Goal: Navigation & Orientation: Find specific page/section

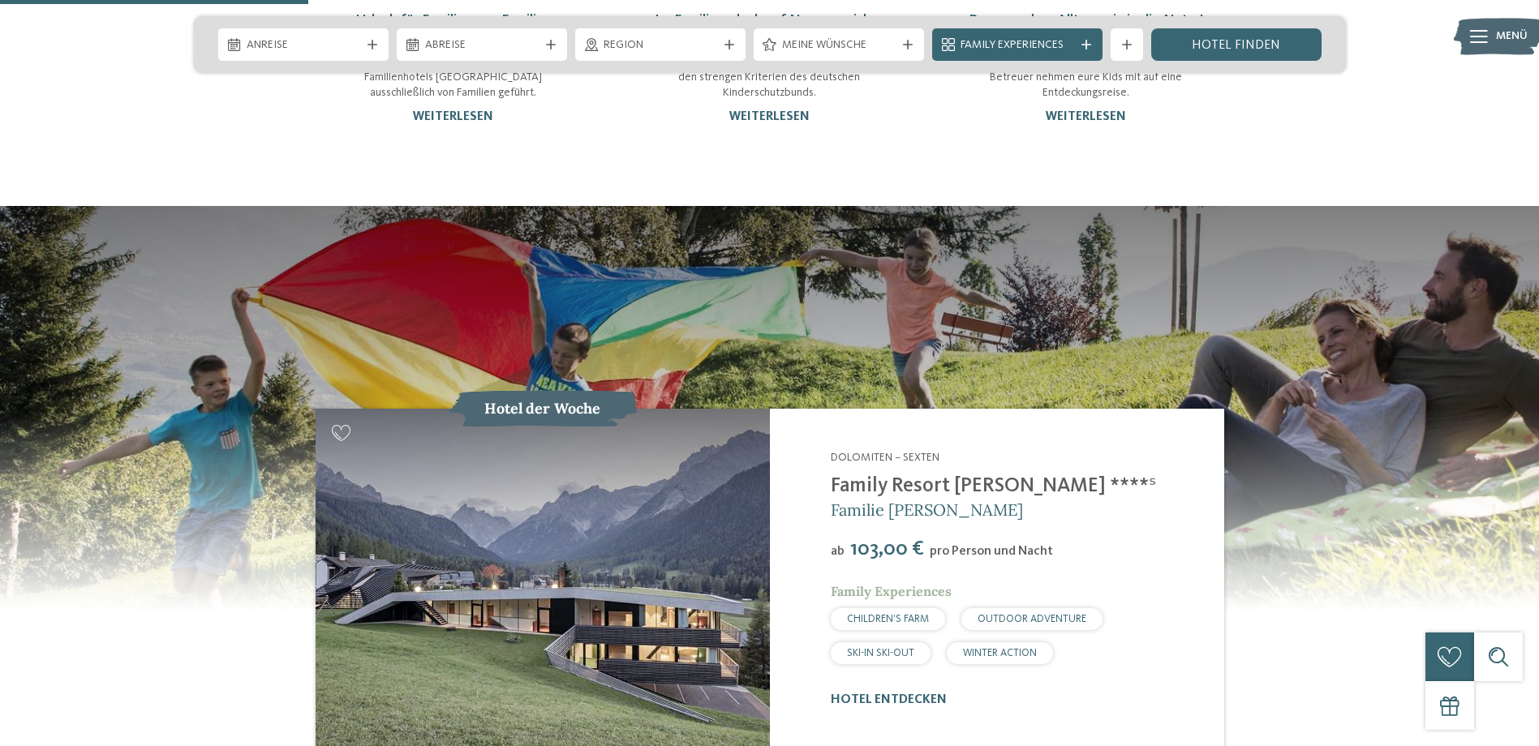
scroll to position [1704, 0]
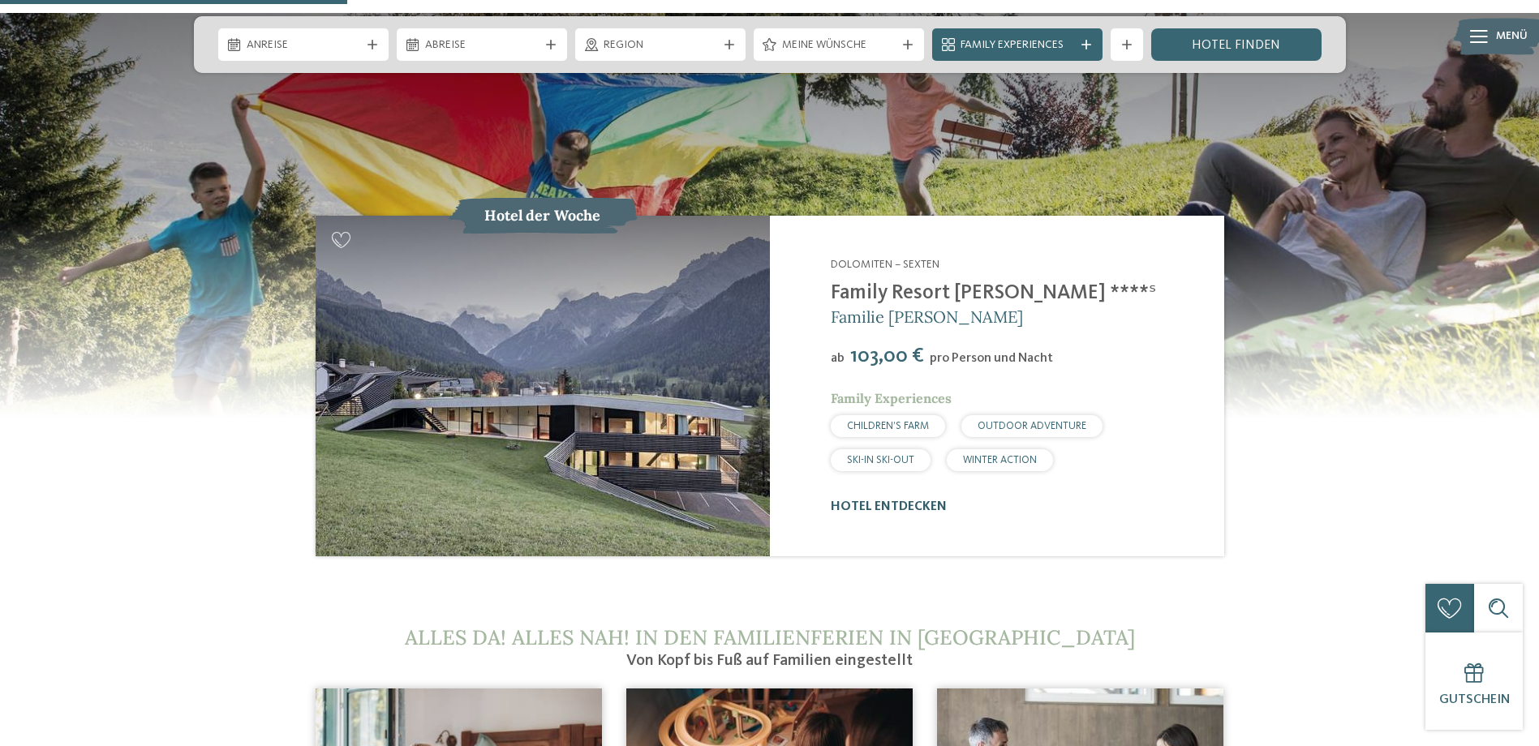
click at [888, 501] on link "Hotel entdecken" at bounding box center [889, 507] width 116 height 13
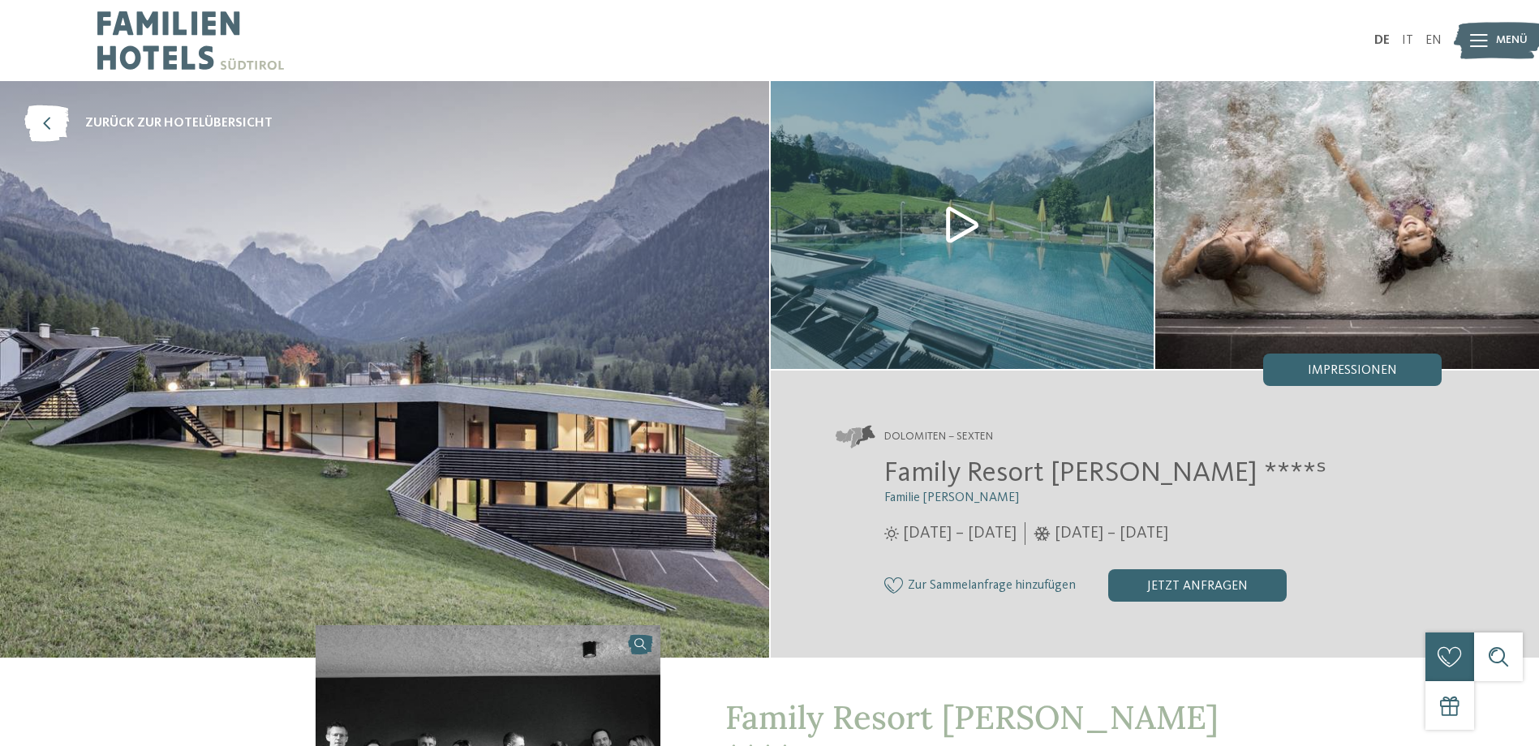
click at [947, 219] on img at bounding box center [963, 225] width 384 height 288
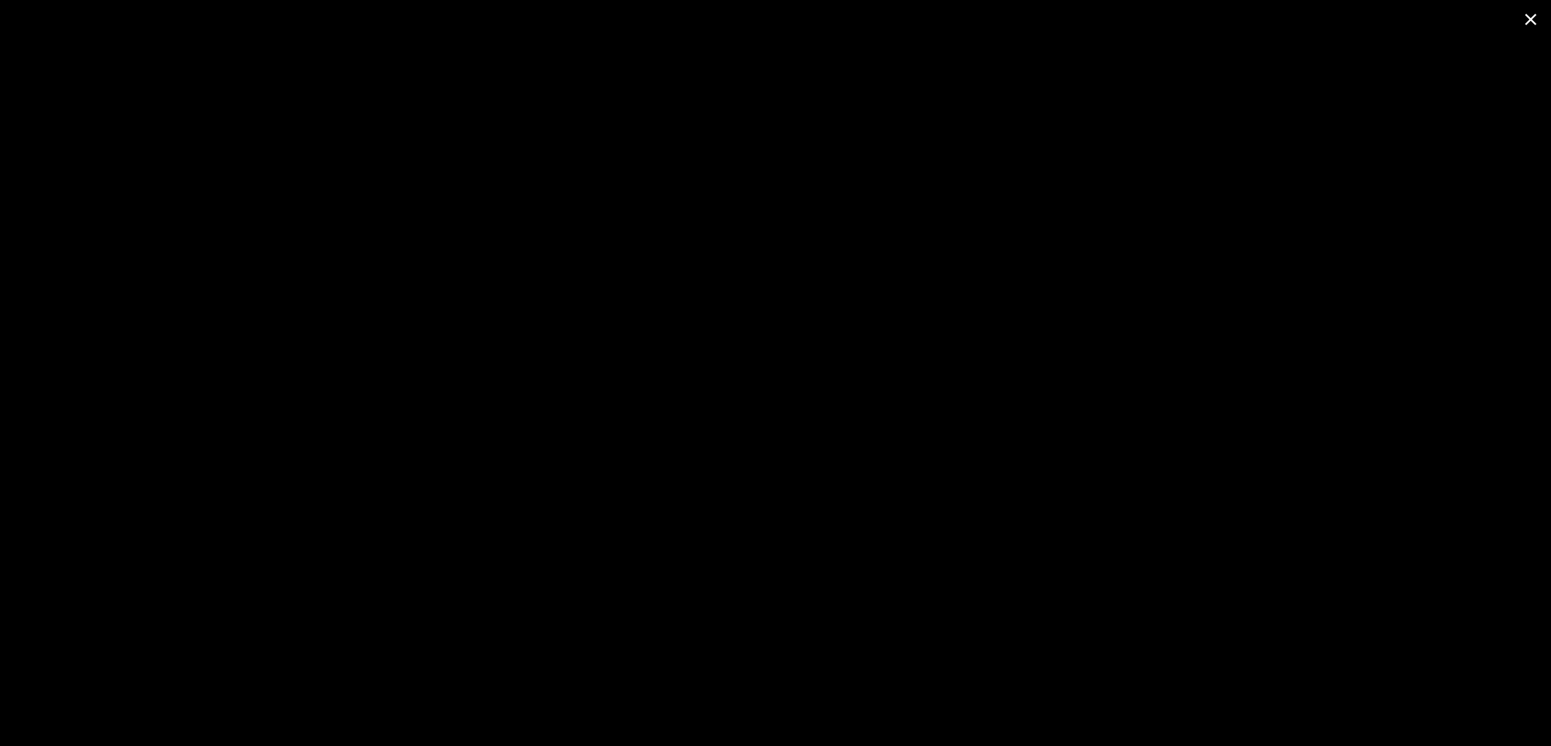
click at [1533, 24] on span at bounding box center [1531, 19] width 41 height 38
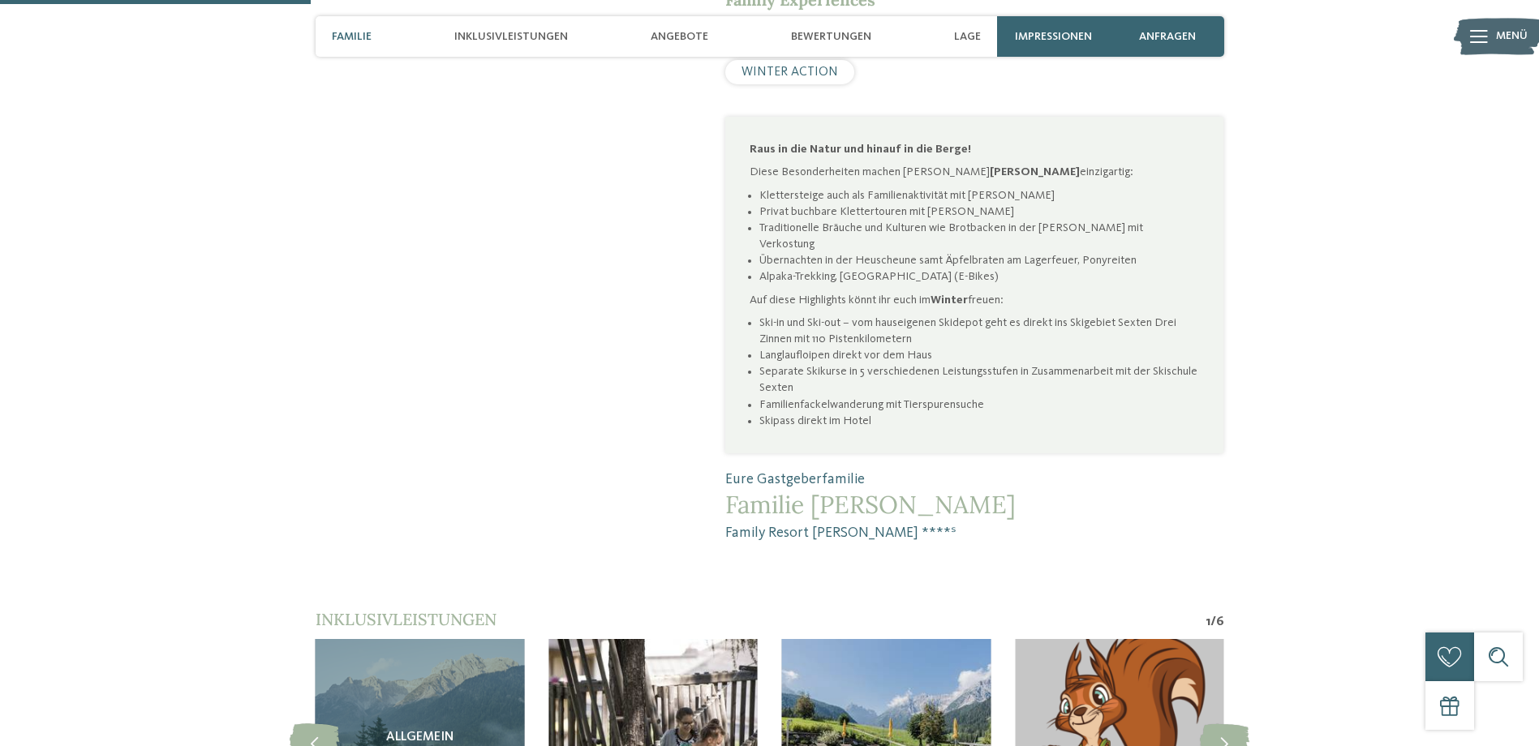
scroll to position [1379, 0]
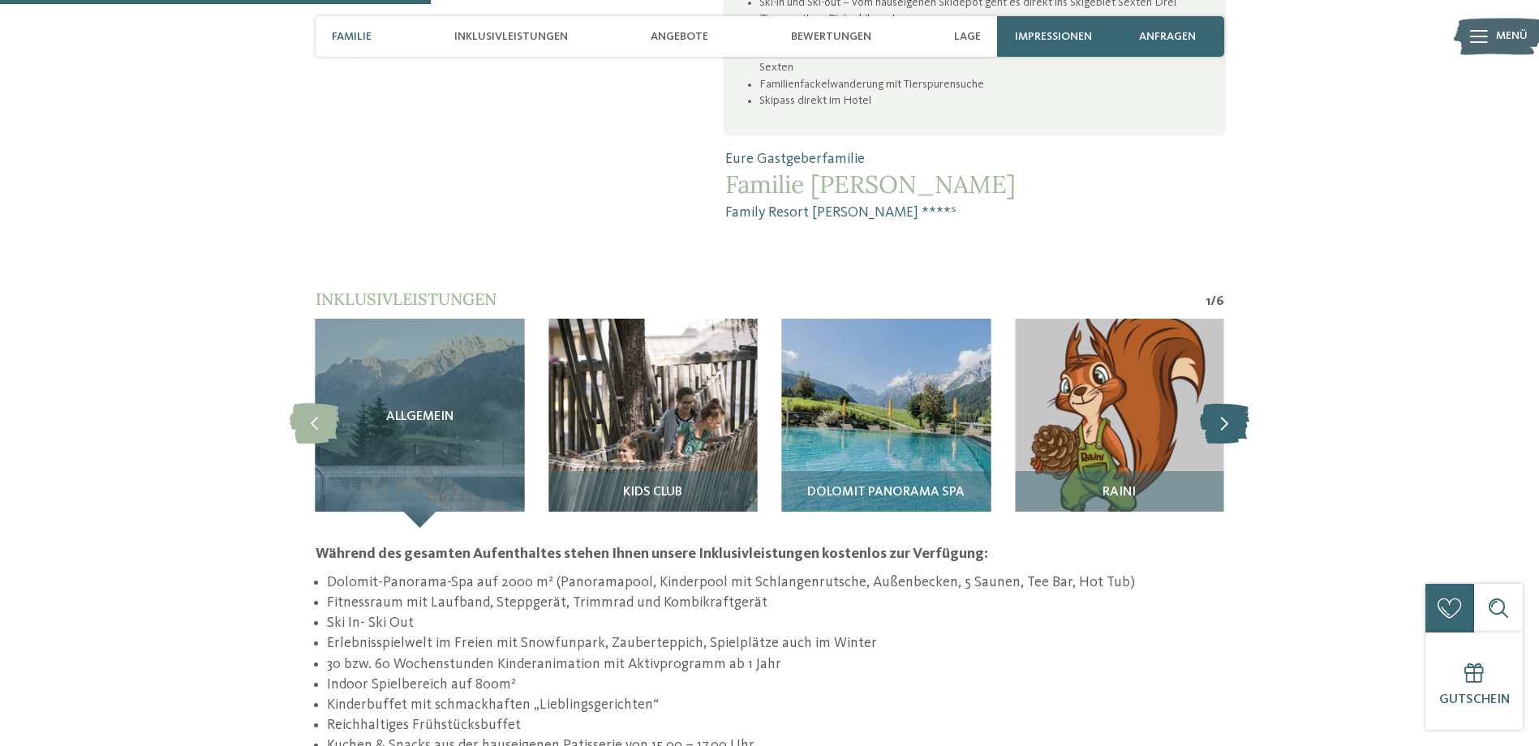
click at [1228, 403] on icon at bounding box center [1224, 423] width 49 height 41
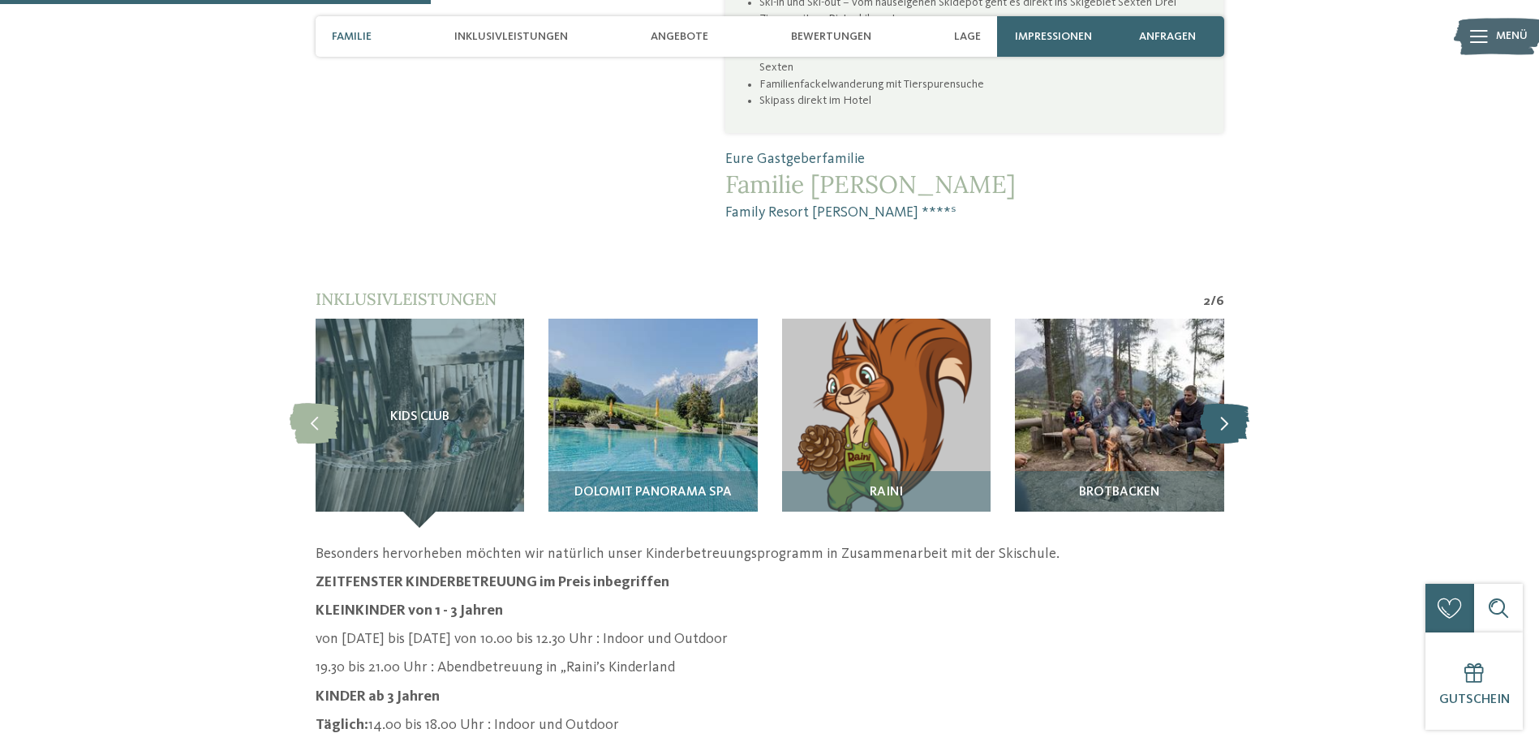
click at [1228, 403] on icon at bounding box center [1224, 423] width 49 height 41
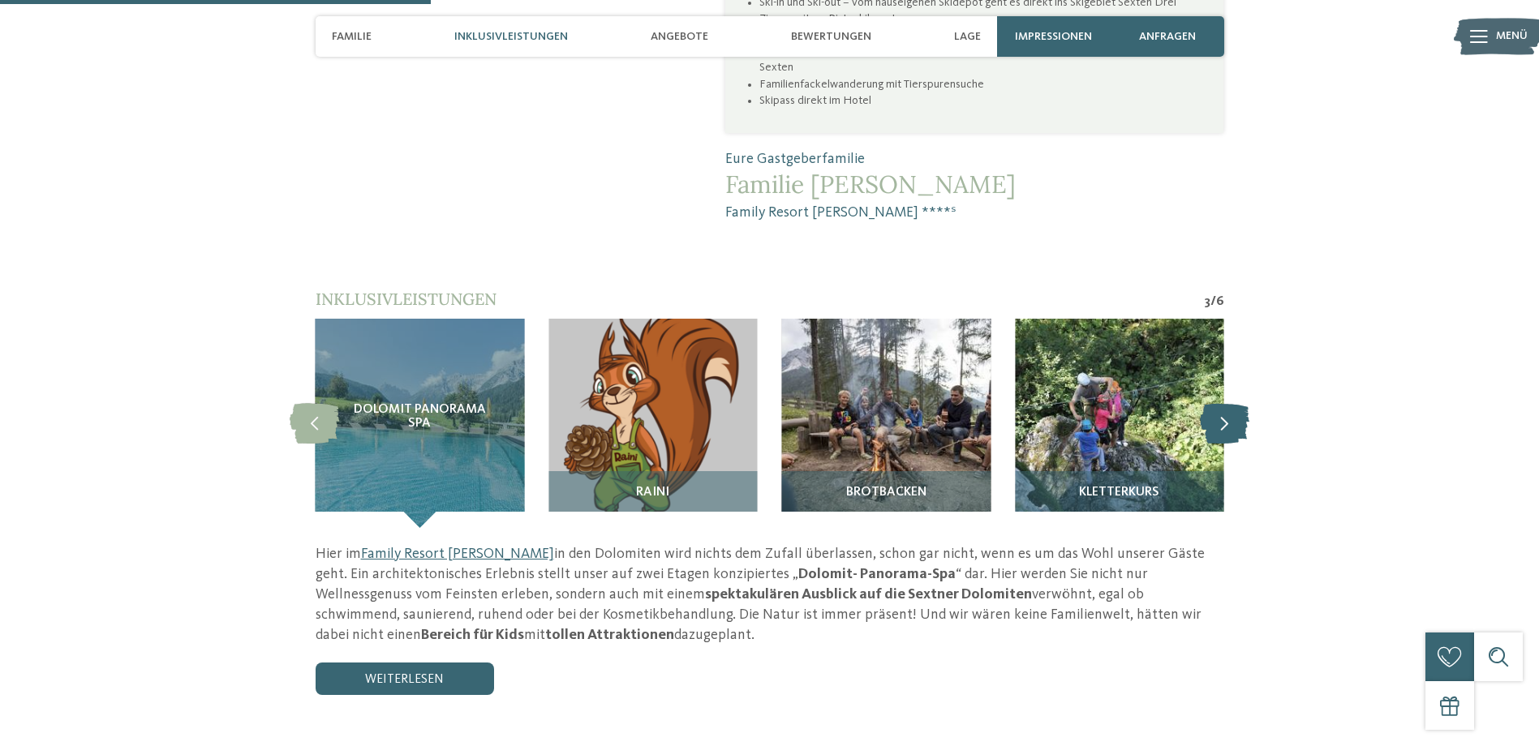
click at [1220, 403] on icon at bounding box center [1224, 423] width 49 height 41
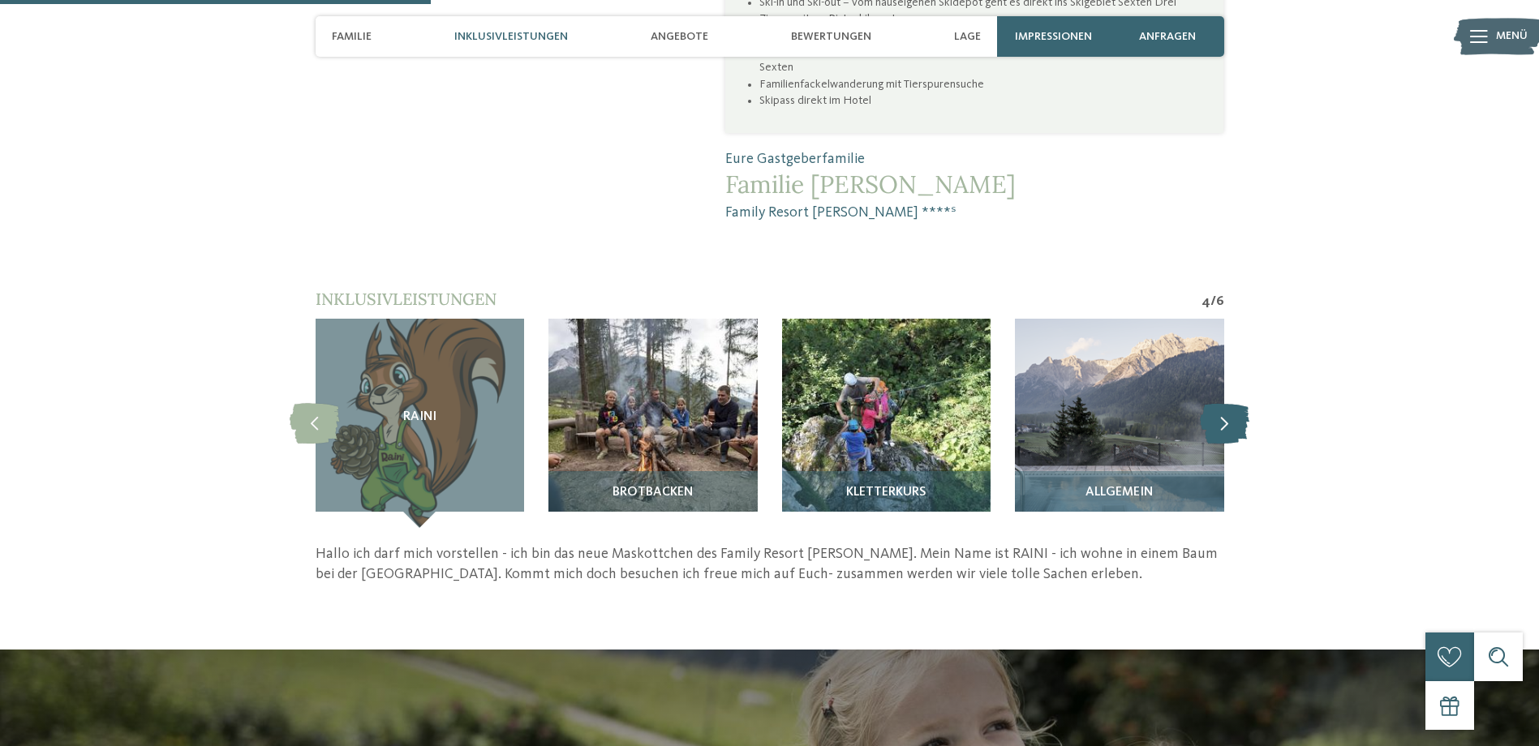
click at [1219, 403] on icon at bounding box center [1224, 423] width 49 height 41
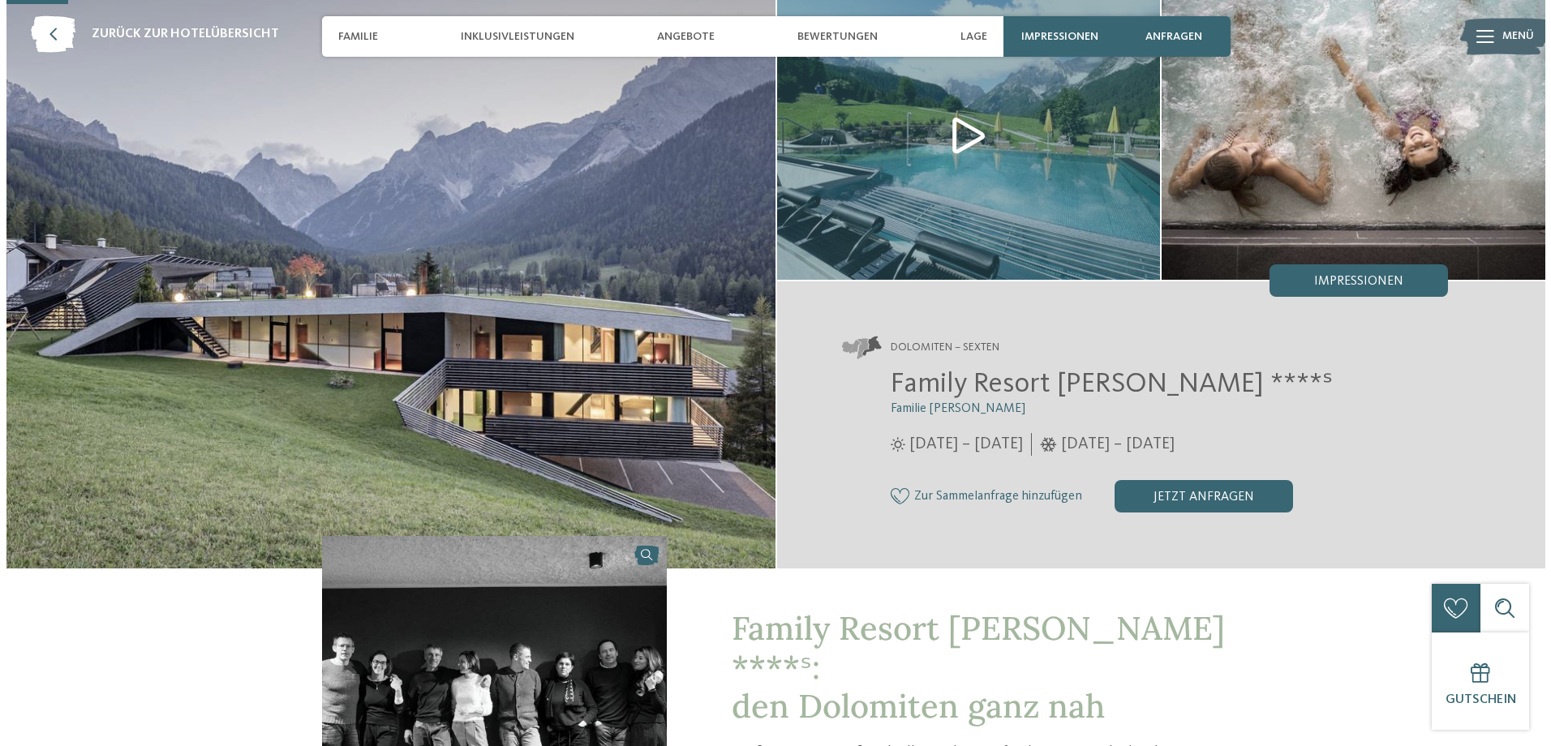
scroll to position [81, 0]
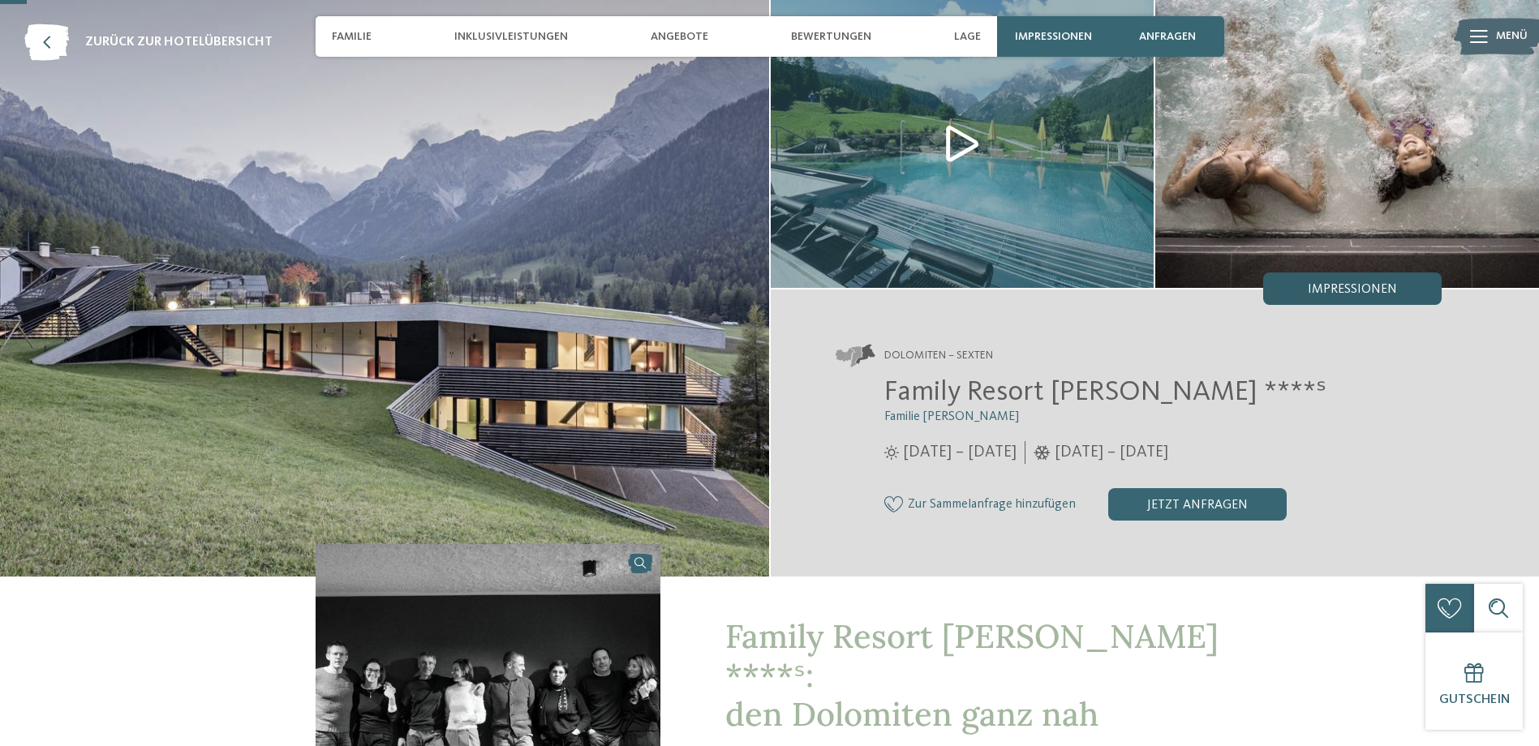
click at [1324, 293] on span "Impressionen" at bounding box center [1352, 289] width 89 height 13
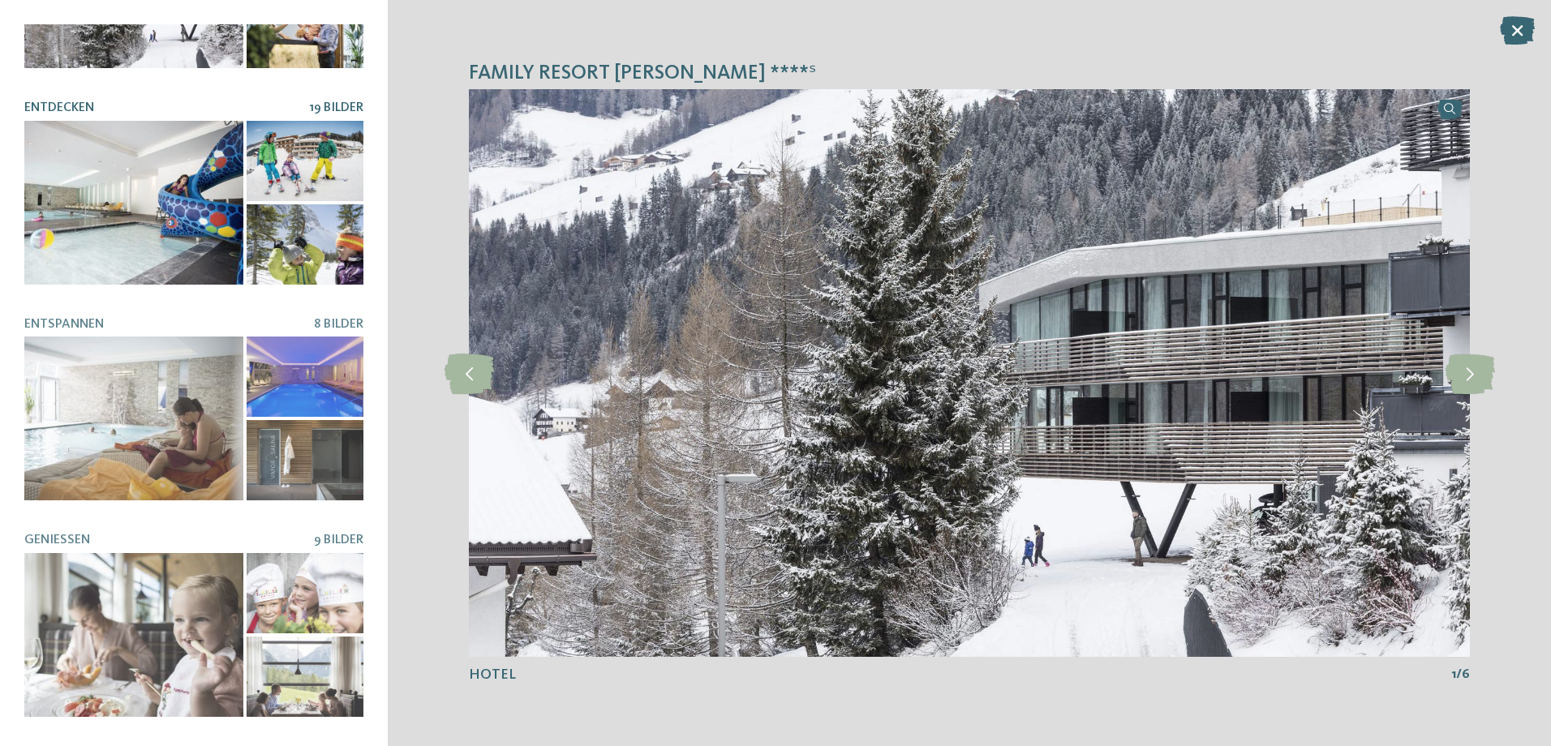
scroll to position [331, 0]
